Goal: Information Seeking & Learning: Learn about a topic

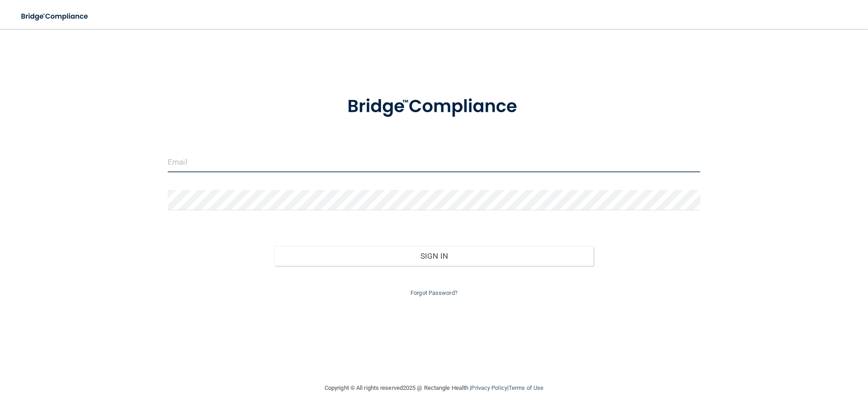
click at [331, 162] on input "email" at bounding box center [434, 162] width 532 height 20
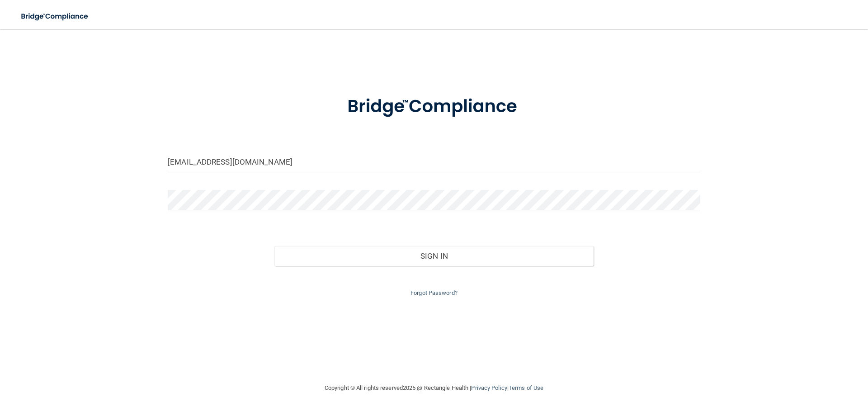
click at [251, 183] on form "kyimmung@gmail.com Invalid email/password. You don't have permission to access …" at bounding box center [434, 190] width 532 height 215
click at [274, 246] on button "Sign In" at bounding box center [433, 256] width 319 height 20
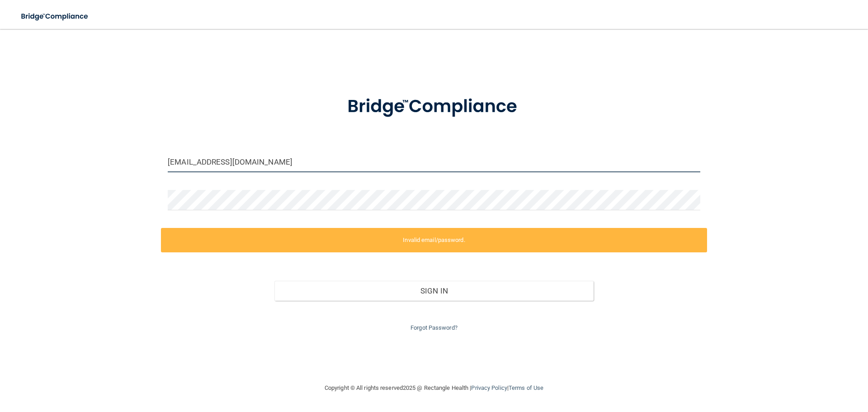
click at [243, 164] on input "kyimmung@gmail.com" at bounding box center [434, 162] width 532 height 20
drag, startPoint x: 258, startPoint y: 169, endPoint x: 187, endPoint y: 152, distance: 73.0
click at [187, 152] on input "kyimmung@gmail.com" at bounding box center [434, 162] width 532 height 20
click at [241, 98] on div at bounding box center [434, 106] width 546 height 47
click at [204, 164] on input "kyimmung@gmail.com" at bounding box center [434, 162] width 532 height 20
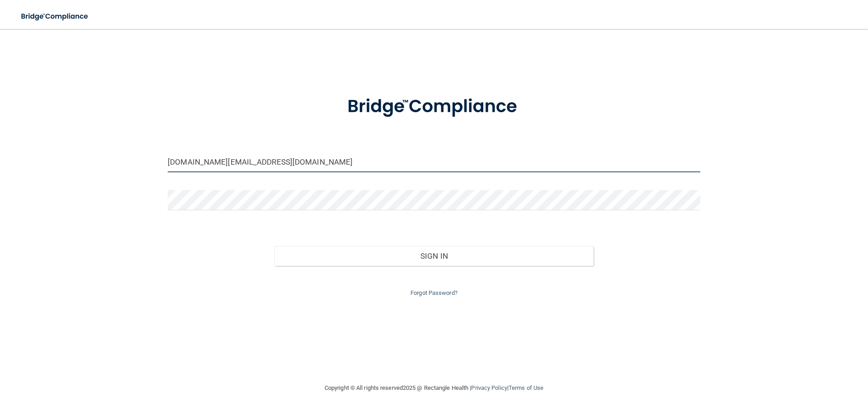
type input "[DOMAIN_NAME][EMAIL_ADDRESS][DOMAIN_NAME]"
click at [274, 246] on button "Sign In" at bounding box center [433, 256] width 319 height 20
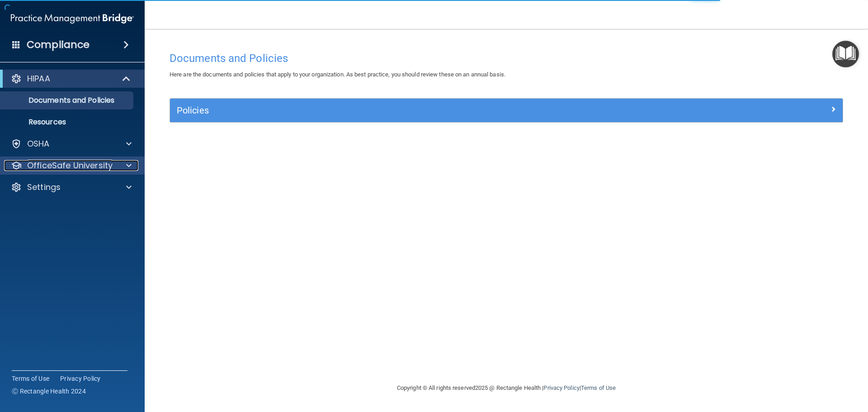
click at [130, 164] on span at bounding box center [128, 165] width 5 height 11
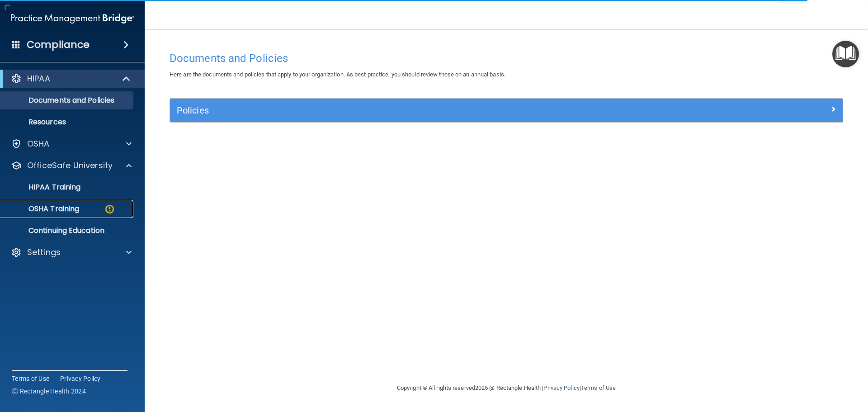
click at [103, 205] on div "OSHA Training" at bounding box center [67, 208] width 123 height 9
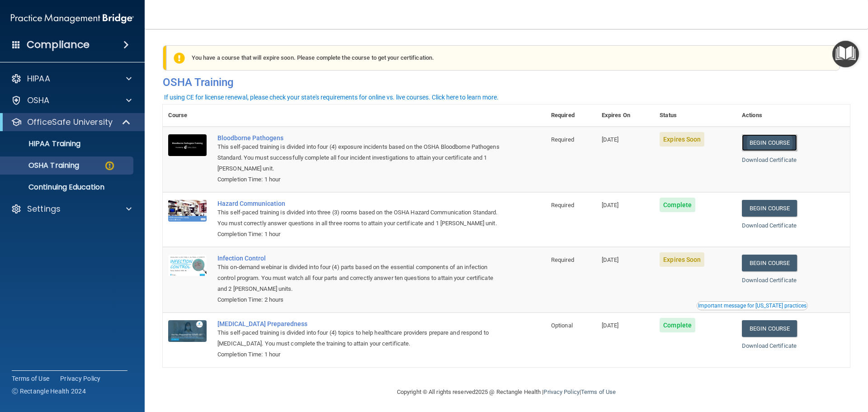
click at [780, 141] on link "Begin Course" at bounding box center [768, 142] width 55 height 17
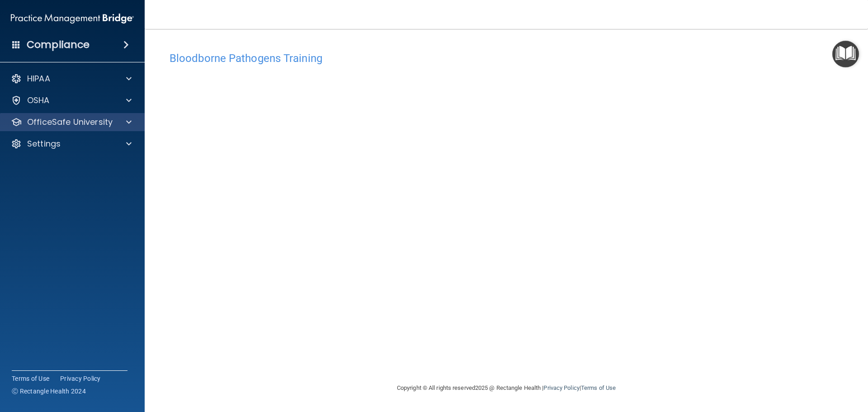
click at [103, 127] on div "OfficeSafe University" at bounding box center [72, 122] width 145 height 18
click at [129, 126] on span at bounding box center [128, 122] width 5 height 11
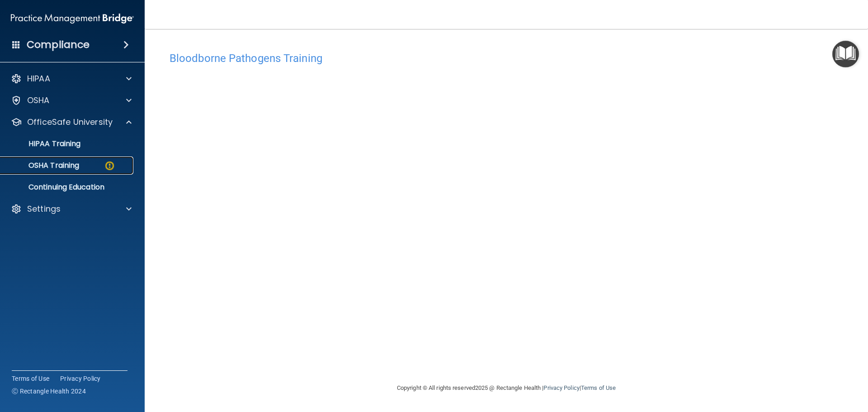
click at [111, 163] on img at bounding box center [109, 165] width 11 height 11
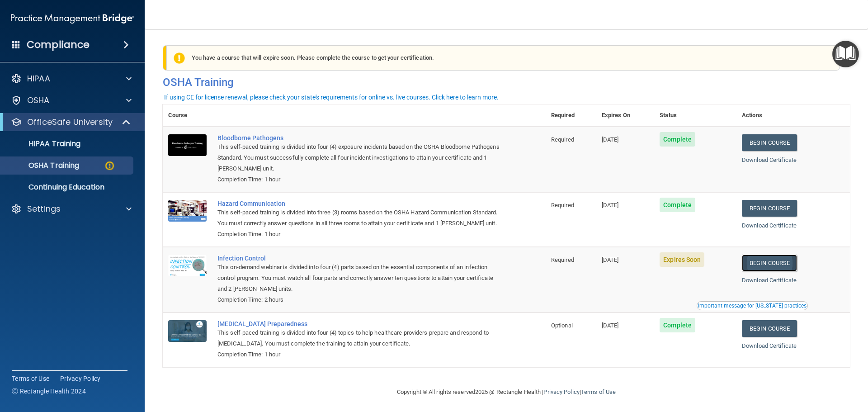
click at [754, 271] on link "Begin Course" at bounding box center [768, 262] width 55 height 17
